Goal: Task Accomplishment & Management: Complete application form

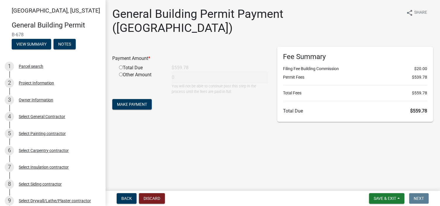
click at [120, 66] on input "radio" at bounding box center [121, 68] width 4 height 4
radio input "true"
type input "559.78"
click at [136, 102] on span "Make Payment" at bounding box center [132, 104] width 30 height 5
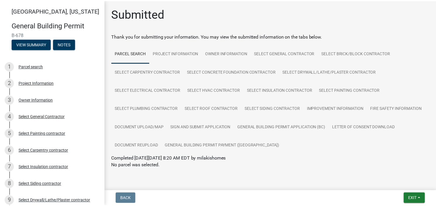
scroll to position [15, 0]
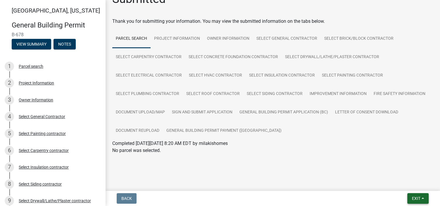
click at [419, 197] on span "Exit" at bounding box center [416, 198] width 8 height 5
click at [389, 184] on button "Save & Exit" at bounding box center [405, 183] width 47 height 14
